Goal: Navigation & Orientation: Find specific page/section

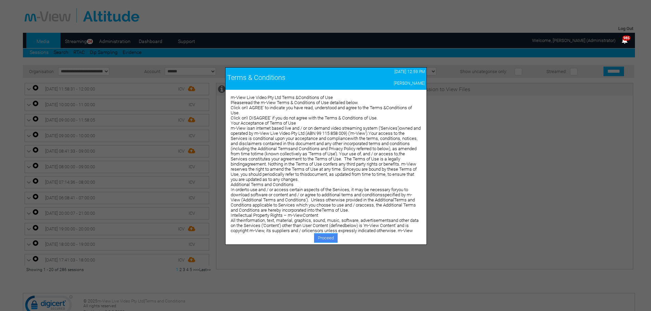
click at [329, 238] on link "Proceed" at bounding box center [326, 238] width 24 height 10
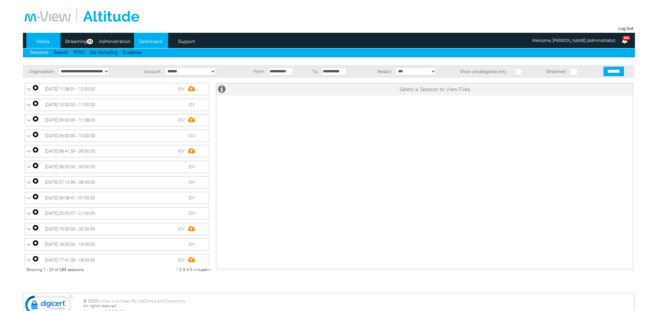
click at [149, 40] on link "Dashboard" at bounding box center [150, 41] width 33 height 10
